Goal: Information Seeking & Learning: Check status

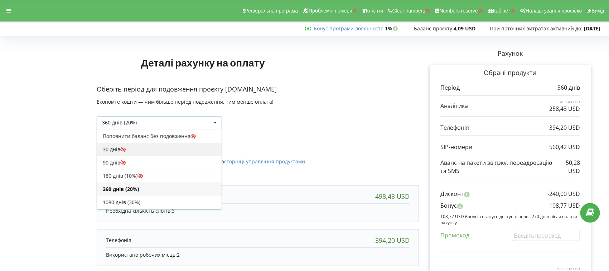
scroll to position [12, 0]
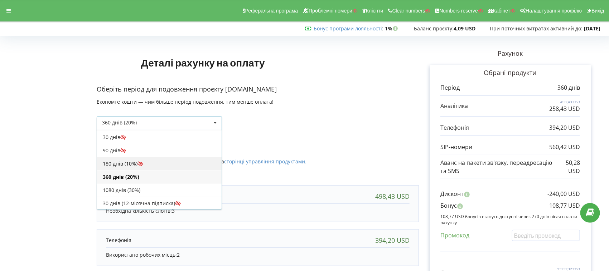
click at [112, 165] on div "180 днів (10%)" at bounding box center [159, 163] width 125 height 13
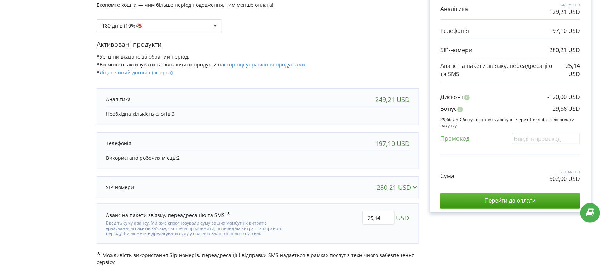
scroll to position [0, 0]
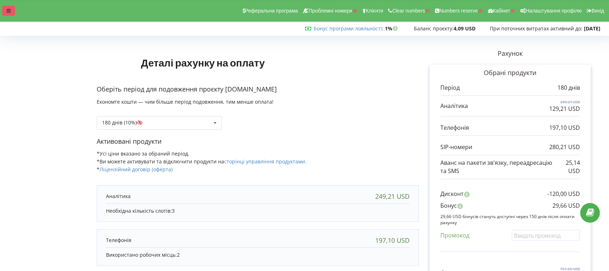
click at [5, 6] on div at bounding box center [8, 11] width 13 height 10
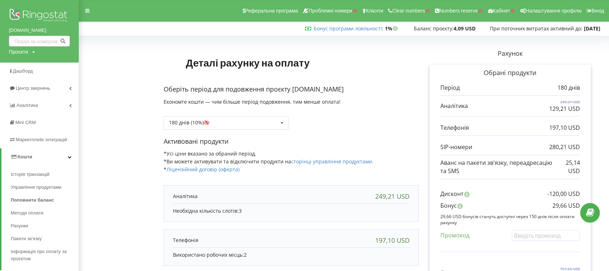
click at [15, 10] on img at bounding box center [39, 16] width 61 height 18
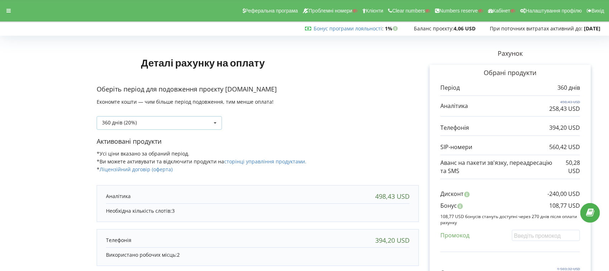
click at [129, 126] on div "360 днів (20%) Поповнити баланс без подовження" at bounding box center [159, 123] width 125 height 14
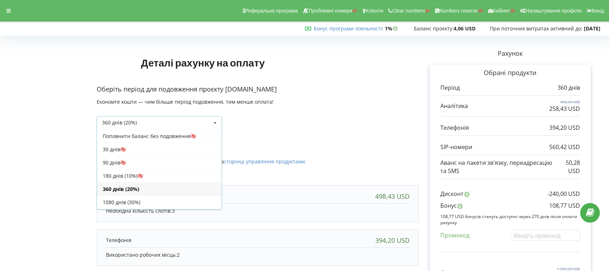
scroll to position [12, 0]
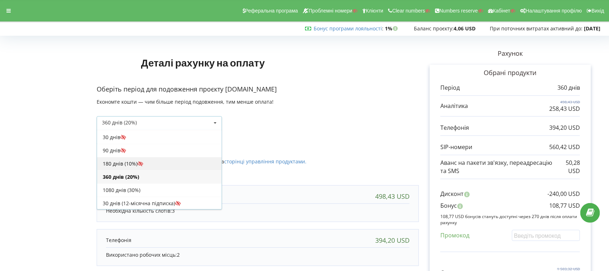
click at [122, 164] on div "180 днів (10%)" at bounding box center [159, 163] width 125 height 13
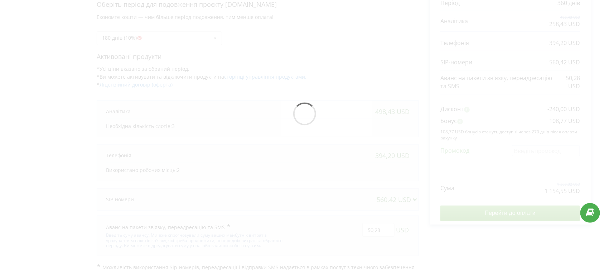
scroll to position [89, 0]
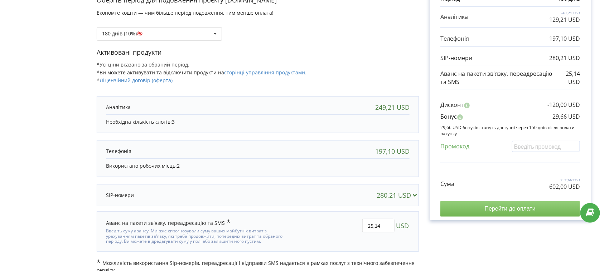
click at [461, 209] on input "Перейти до оплати" at bounding box center [510, 208] width 140 height 15
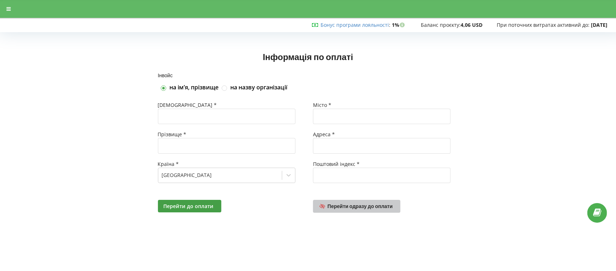
click at [388, 208] on span "Перейти одразу до оплати" at bounding box center [359, 206] width 65 height 6
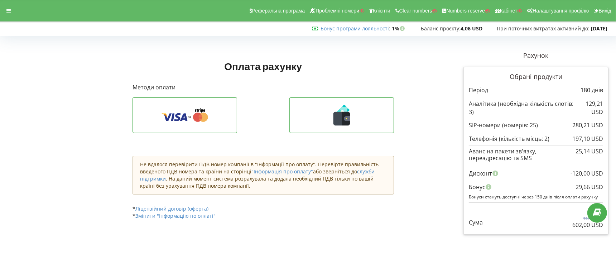
drag, startPoint x: 573, startPoint y: 125, endPoint x: 602, endPoint y: 123, distance: 29.4
click at [602, 123] on p "280,21 USD" at bounding box center [587, 125] width 31 height 8
drag, startPoint x: 575, startPoint y: 151, endPoint x: 602, endPoint y: 152, distance: 26.8
click at [602, 152] on div "25,14 USD" at bounding box center [589, 151] width 28 height 6
copy div "25,14 USD"
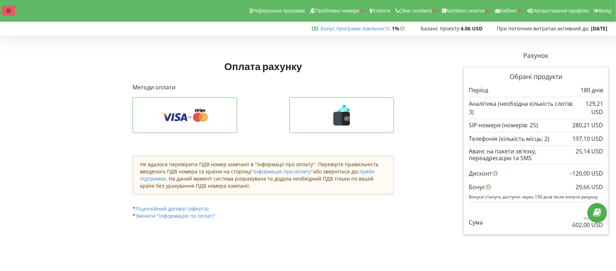
click at [6, 12] on icon at bounding box center [8, 10] width 4 height 5
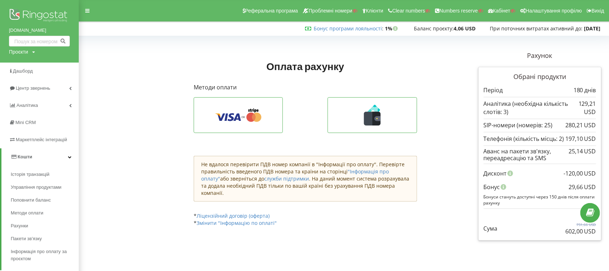
drag, startPoint x: 20, startPoint y: 12, endPoint x: 24, endPoint y: 12, distance: 3.6
click at [20, 12] on img at bounding box center [39, 16] width 61 height 18
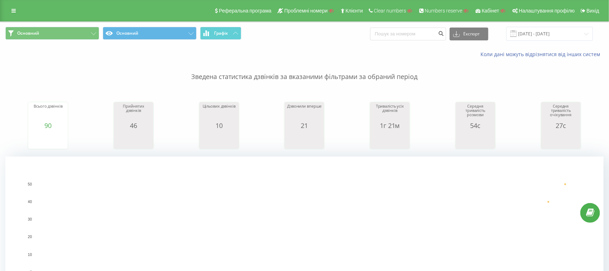
click at [80, 59] on p "Зведена статистика дзвінків за вказаними фільтрами за обраний період" at bounding box center [304, 70] width 598 height 24
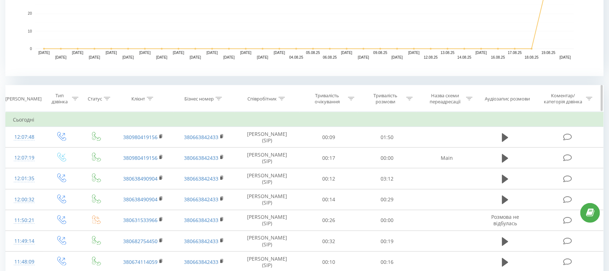
click at [150, 98] on icon at bounding box center [150, 99] width 6 height 4
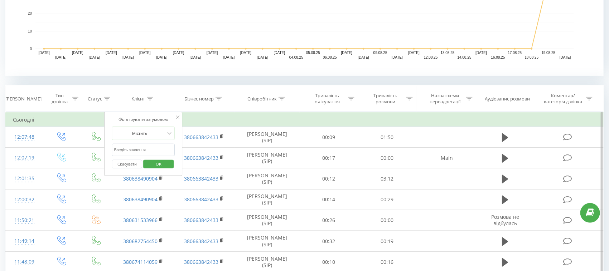
drag, startPoint x: 144, startPoint y: 150, endPoint x: 145, endPoint y: 155, distance: 6.0
click at [144, 150] on input "text" at bounding box center [143, 150] width 63 height 13
paste input "magnitek.ua"
click at [142, 149] on input "magnitek.ua" at bounding box center [143, 150] width 63 height 13
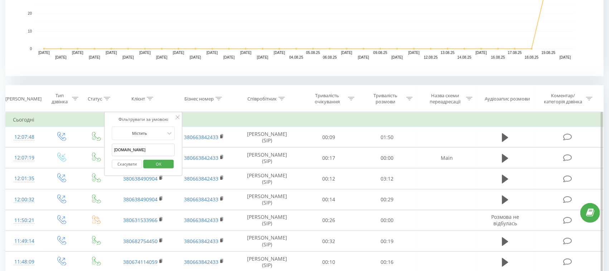
click at [142, 149] on input "magnitek.ua" at bounding box center [143, 150] width 63 height 13
paste input "38 (097) 486-08-90"
click at [122, 147] on input "38 (097) 486-08-90" at bounding box center [143, 150] width 63 height 13
click at [128, 148] on input "38097) 486-08-90" at bounding box center [143, 150] width 63 height 13
click at [127, 148] on input "38097) 486-08-90" at bounding box center [143, 150] width 63 height 13
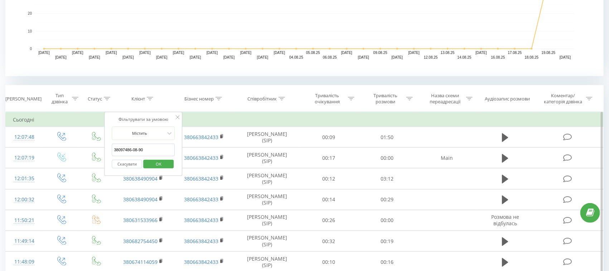
click at [133, 148] on input "38097486-08-90" at bounding box center [143, 150] width 63 height 13
click at [137, 150] on input "3809748608-90" at bounding box center [143, 150] width 63 height 13
type input "380974860890"
click at [152, 160] on span "OK" at bounding box center [159, 164] width 20 height 11
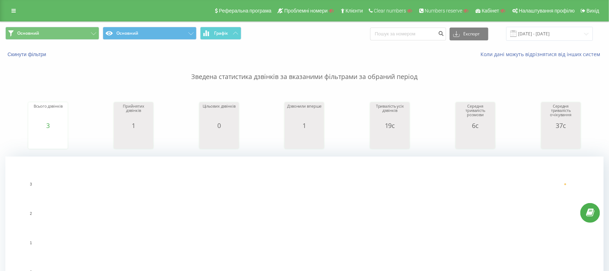
click at [153, 23] on div "Основний Основний Графік Експорт .csv .xls .xlsx 20.07.2025 - 20.08.2025" at bounding box center [304, 34] width 608 height 24
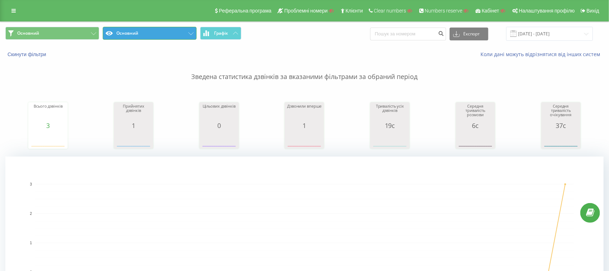
click at [152, 30] on button "Основний" at bounding box center [150, 33] width 94 height 13
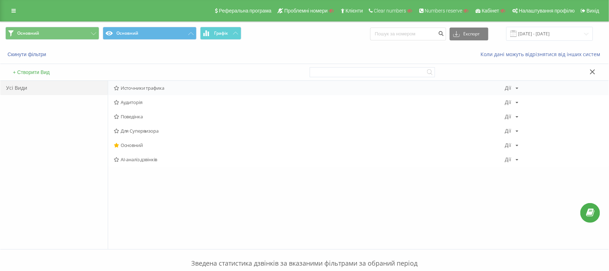
click at [150, 88] on span "Источники трафика" at bounding box center [309, 88] width 391 height 5
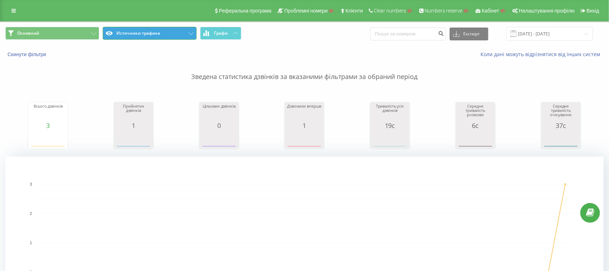
click at [180, 34] on button "Источники трафика" at bounding box center [150, 33] width 94 height 13
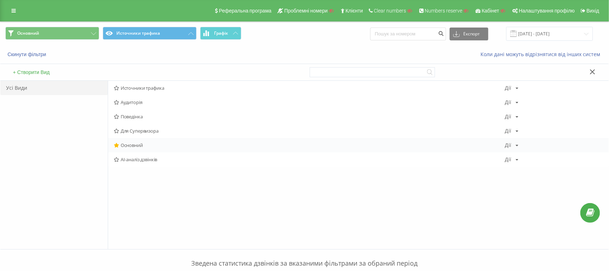
click at [139, 144] on span "Основний" at bounding box center [309, 145] width 391 height 5
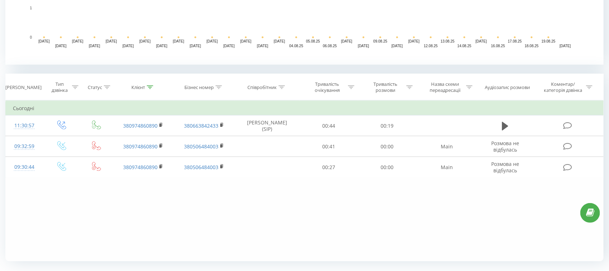
scroll to position [252, 0]
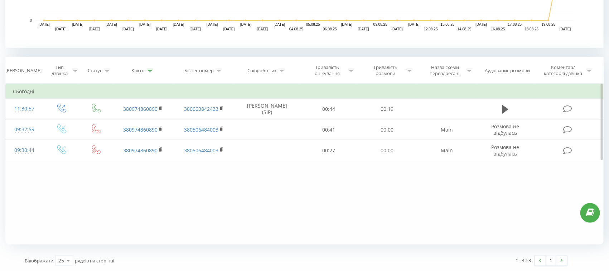
click at [73, 215] on div "Фільтрувати за умовою Дорівнює Введіть значення Скасувати OK Фільтрувати за умо…" at bounding box center [304, 164] width 598 height 161
click at [39, 190] on div "Фільтрувати за умовою Дорівнює Введіть значення Скасувати OK Фільтрувати за умо…" at bounding box center [304, 164] width 598 height 161
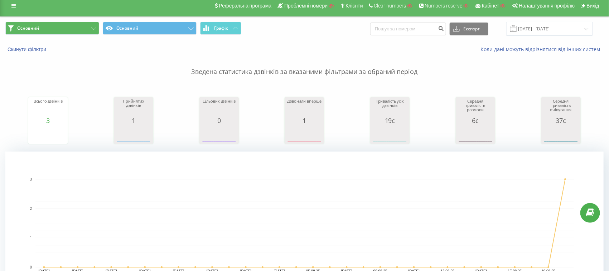
scroll to position [0, 0]
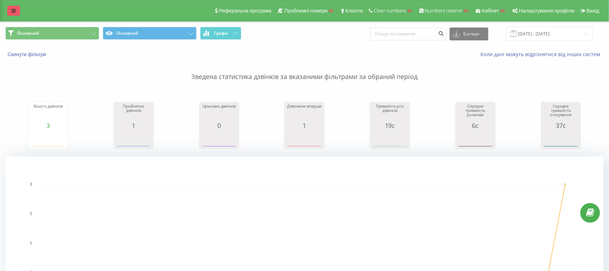
click at [13, 13] on icon at bounding box center [13, 10] width 4 height 5
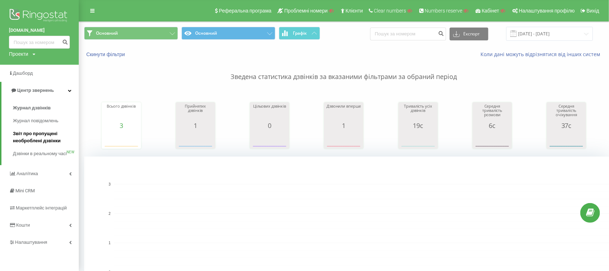
click at [40, 142] on span "Звіт про пропущені необроблені дзвінки" at bounding box center [44, 137] width 62 height 14
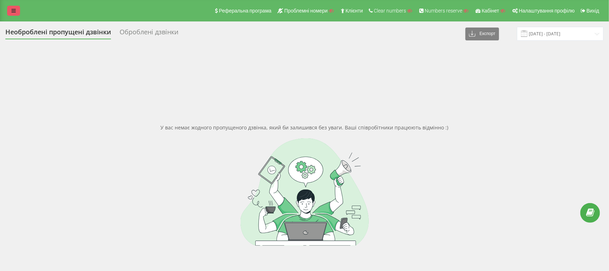
click at [14, 6] on link at bounding box center [13, 11] width 13 height 10
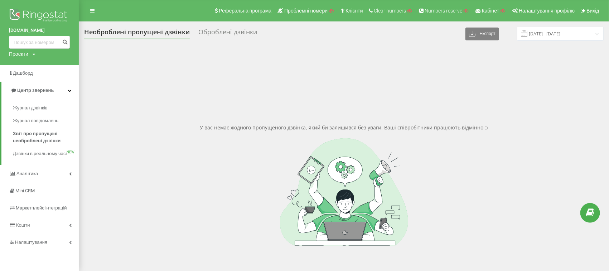
click at [227, 34] on div "Оброблені дзвінки" at bounding box center [227, 33] width 59 height 11
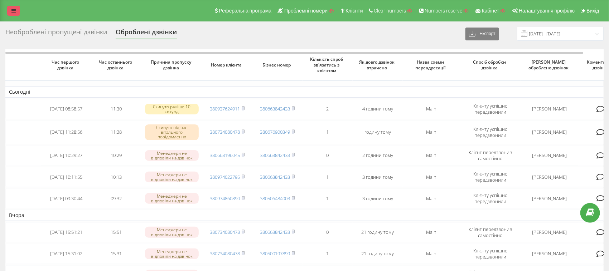
click at [15, 11] on icon at bounding box center [13, 10] width 4 height 5
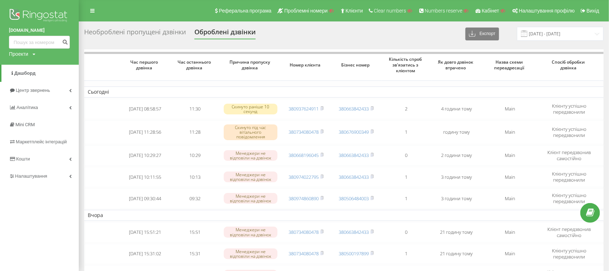
click at [23, 57] on div "Проекти" at bounding box center [18, 53] width 19 height 7
click at [30, 68] on input "text" at bounding box center [29, 65] width 36 height 10
paste input "docglaass.pl"
type input "docglaass.pl"
click at [53, 65] on link "Пошук" at bounding box center [57, 65] width 21 height 10
